Goal: Find contact information: Find contact information

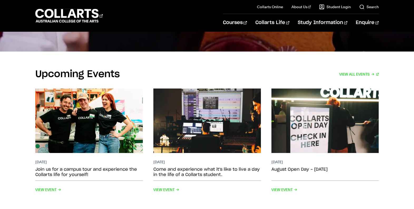
scroll to position [1387, 0]
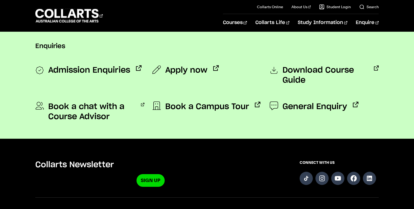
scroll to position [246, 0]
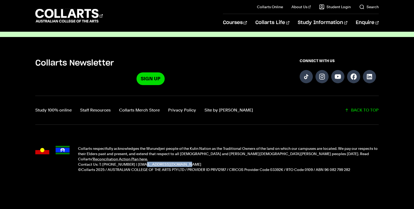
drag, startPoint x: 173, startPoint y: 159, endPoint x: 193, endPoint y: 116, distance: 46.7
click at [135, 161] on p "Contact Us: T: [PHONE_NUMBER] | [EMAIL_ADDRESS][DOMAIN_NAME]" at bounding box center [228, 163] width 301 height 5
copy p "info@collarts.edu.au"
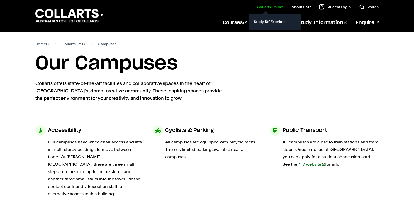
click at [268, 9] on link "Collarts Online" at bounding box center [270, 6] width 26 height 5
